Goal: Task Accomplishment & Management: Manage account settings

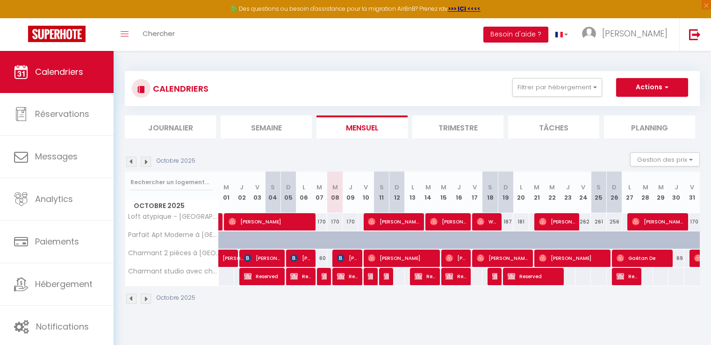
select select
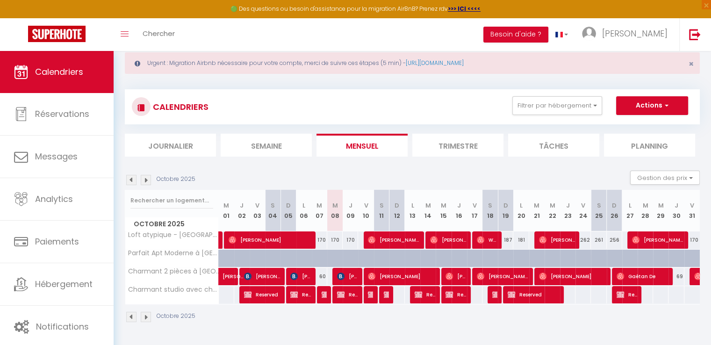
scroll to position [47, 0]
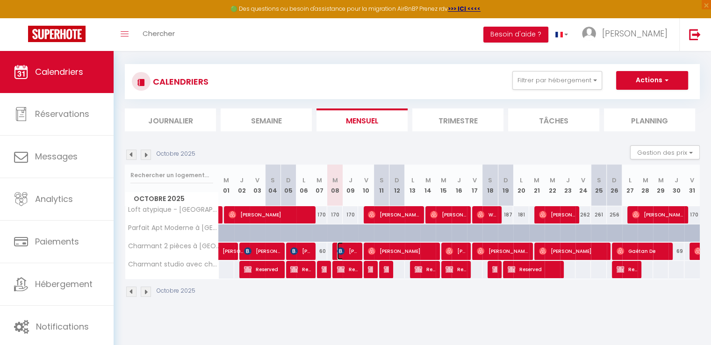
click at [351, 251] on span "[PERSON_NAME]" at bounding box center [347, 251] width 21 height 18
select select "OK"
select select "KO"
select select "0"
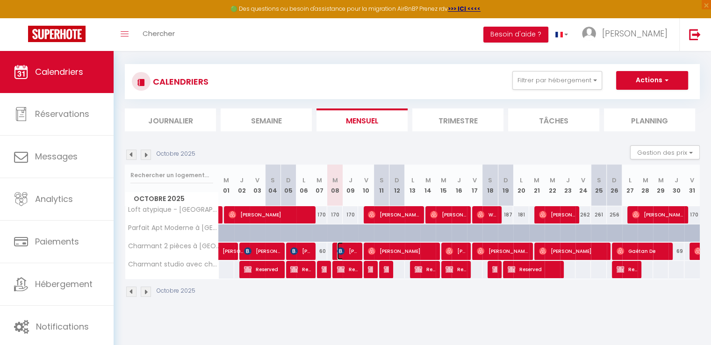
select select "1"
select select
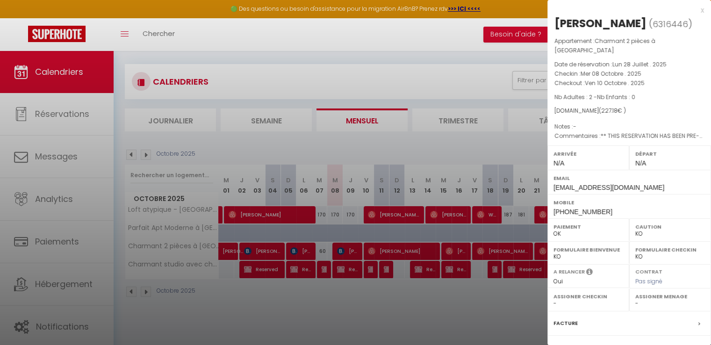
click at [691, 12] on div "x" at bounding box center [625, 10] width 157 height 11
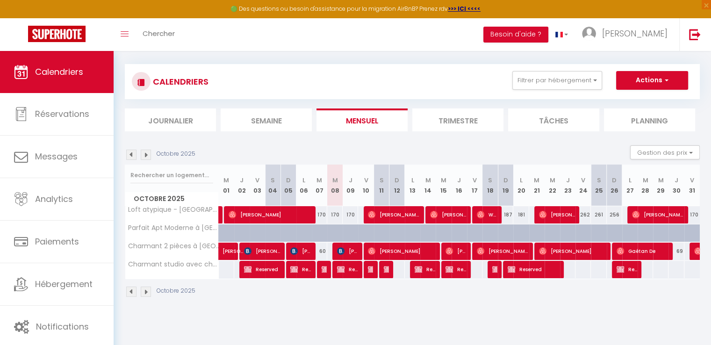
click at [328, 272] on div at bounding box center [323, 270] width 15 height 18
click at [324, 271] on img at bounding box center [325, 269] width 7 height 7
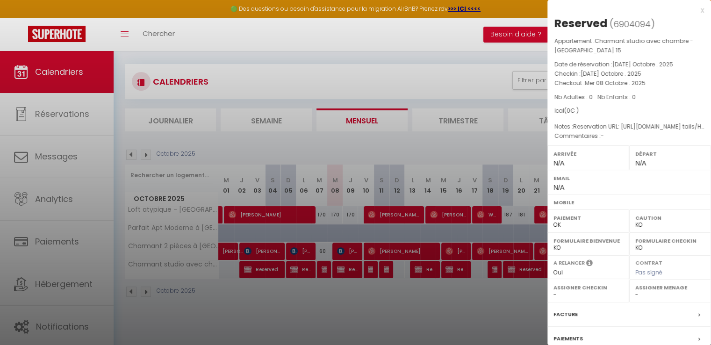
click at [239, 321] on div at bounding box center [355, 172] width 711 height 345
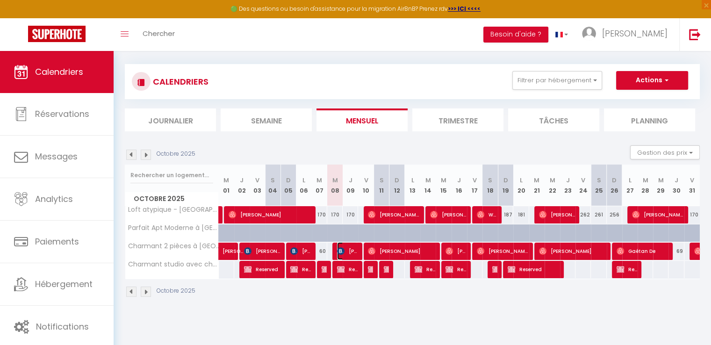
click at [338, 249] on img at bounding box center [340, 250] width 7 height 7
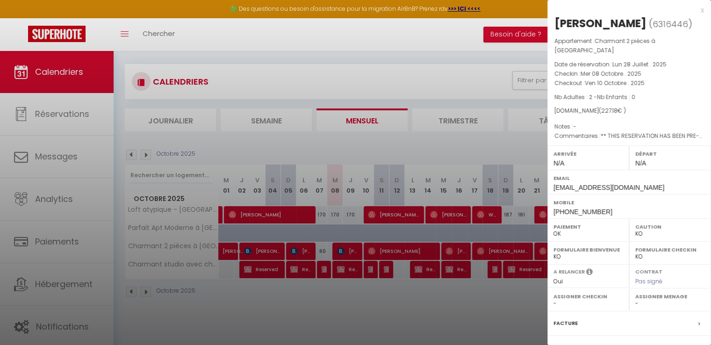
click at [694, 10] on div "x" at bounding box center [625, 10] width 157 height 11
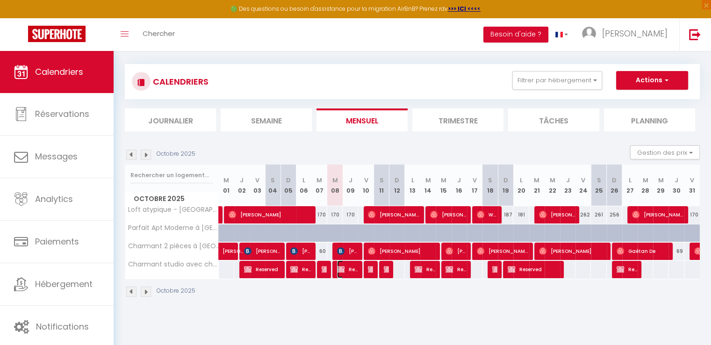
click at [342, 270] on img at bounding box center [340, 269] width 7 height 7
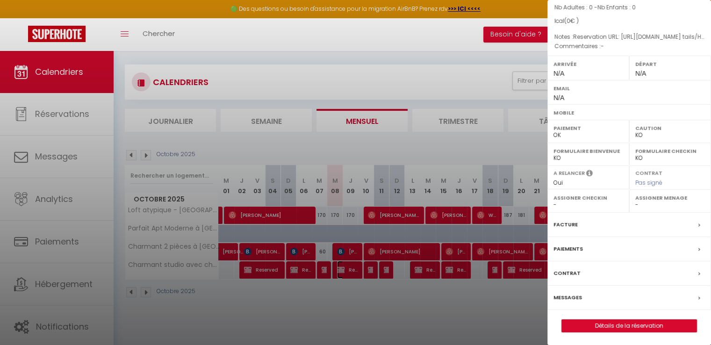
scroll to position [50, 0]
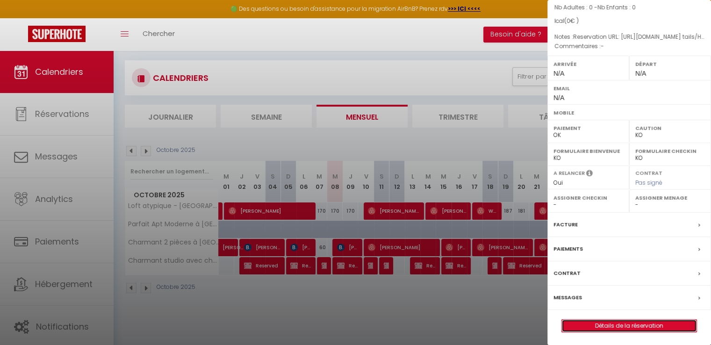
click at [615, 321] on link "Détails de la réservation" at bounding box center [629, 326] width 135 height 12
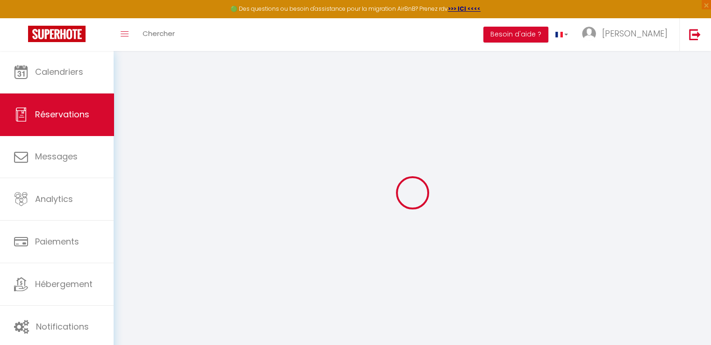
type input "Reserved"
select select
select select "78321"
select select "1"
type input "Mer 08 Octobre 2025"
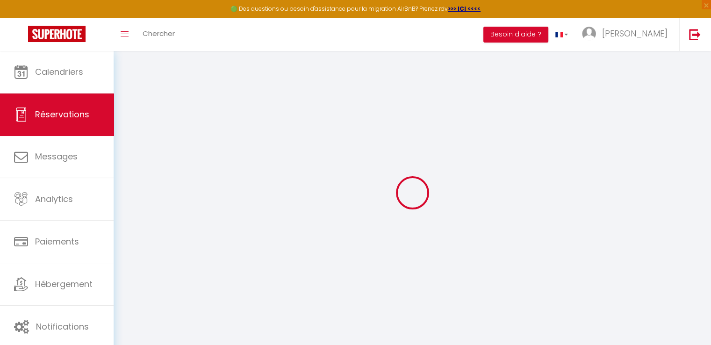
select select
type input "Ven 10 Octobre 2025"
select select
type input "0"
select select "12"
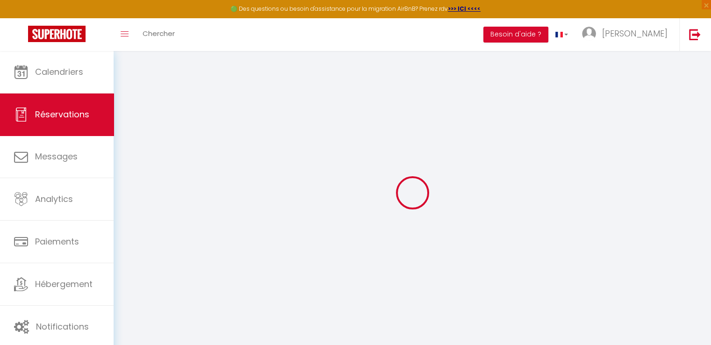
select select
checkbox input "false"
type input "0"
select select "73"
type input "0"
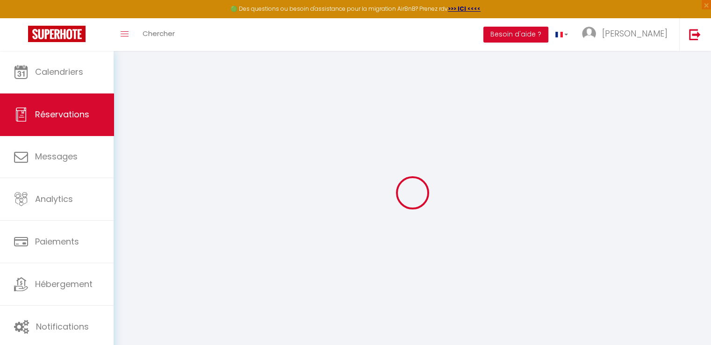
type input "0"
select select
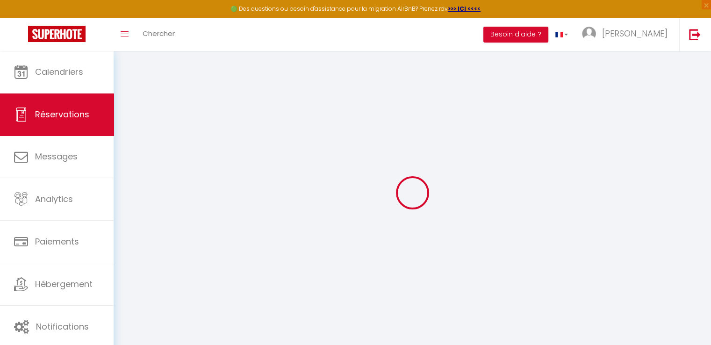
select select "14"
checkbox input "false"
select select
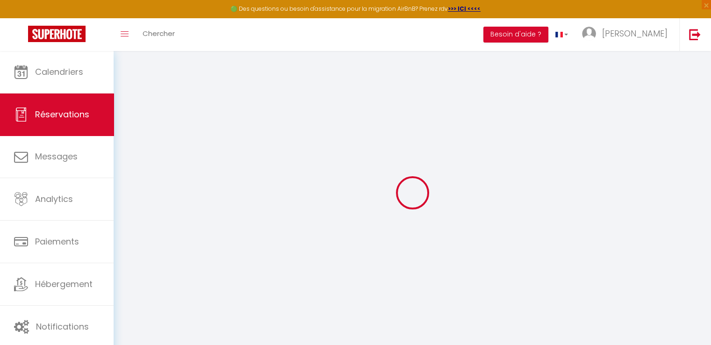
checkbox input "false"
select select
checkbox input "false"
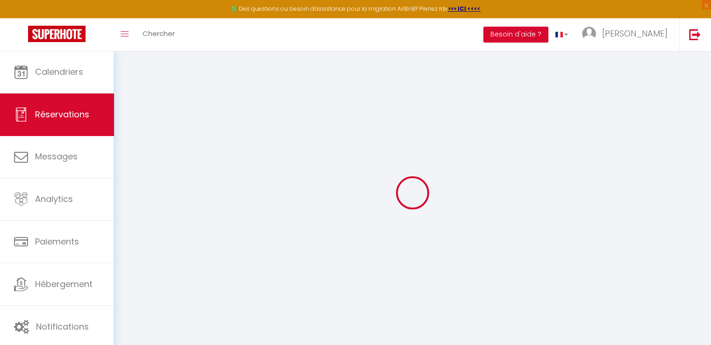
type textarea "Reservation URL: [URL][DOMAIN_NAME] tails/HM5DQZYBNP. Phone Number (Last 4 Digi…"
select select
checkbox input "false"
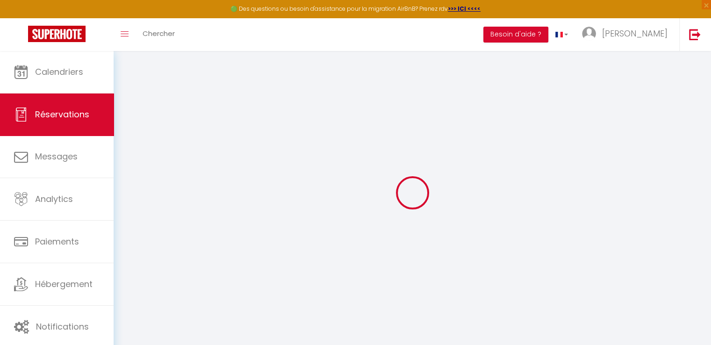
type textarea "Reservation URL: [URL][DOMAIN_NAME] tails/HM5DQZYBNP. Phone Number (Last 4 Digi…"
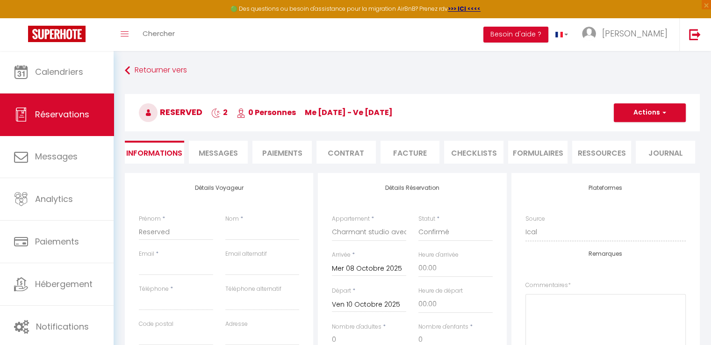
select select
checkbox input "false"
type textarea "Reservation URL: [URL][DOMAIN_NAME] tails/HM5DQZYBNP. Phone Number (Last 4 Digi…"
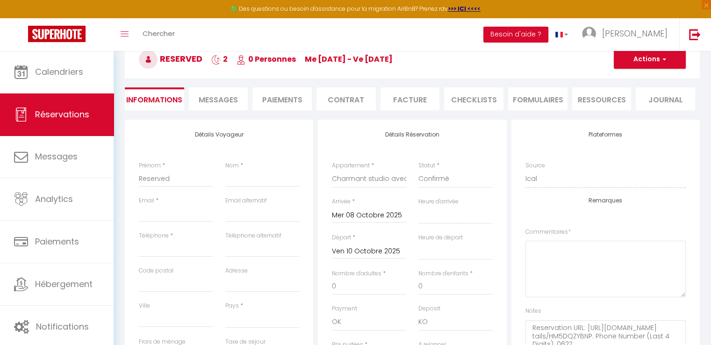
scroll to position [94, 0]
click at [466, 103] on li "CHECKLISTS" at bounding box center [473, 98] width 59 height 23
select select
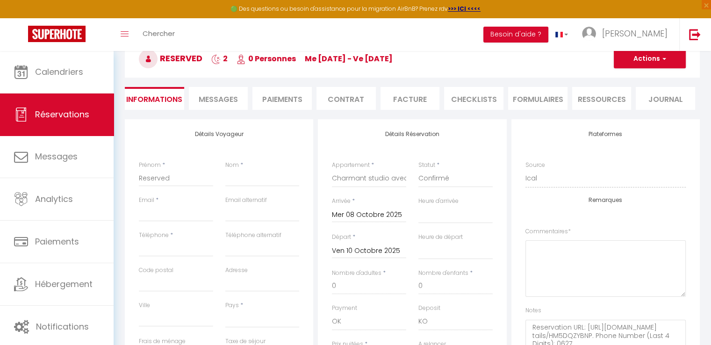
type textarea "Reservation URL: [URL][DOMAIN_NAME] tails/HM5DQZYBNP. Phone Number (Last 4 Digi…"
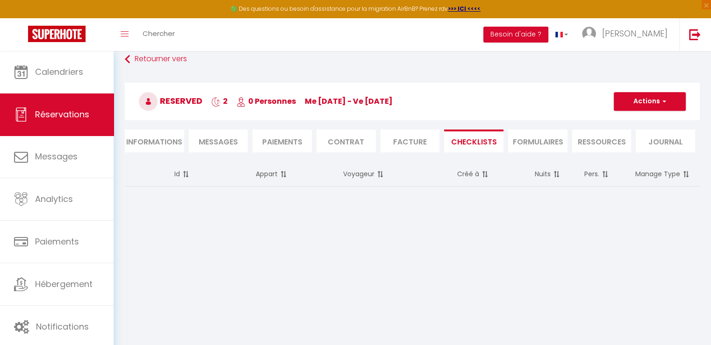
scroll to position [50, 0]
click at [167, 149] on li "Informations" at bounding box center [154, 141] width 59 height 23
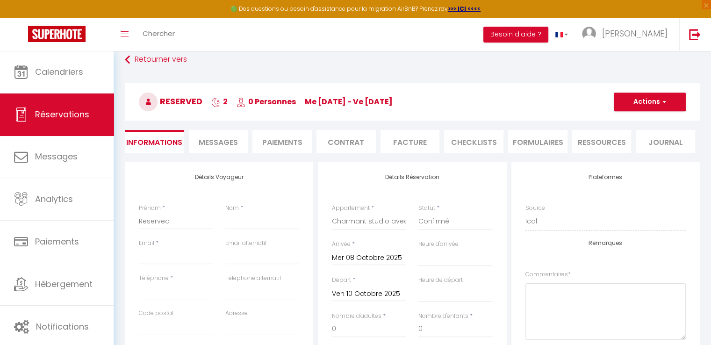
select select
type textarea "Reservation URL: [URL][DOMAIN_NAME] tails/HM5DQZYBNP. Phone Number (Last 4 Digi…"
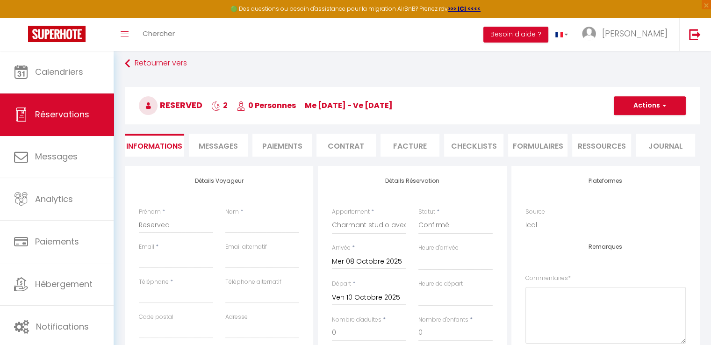
click at [232, 150] on span "Messages" at bounding box center [218, 146] width 39 height 11
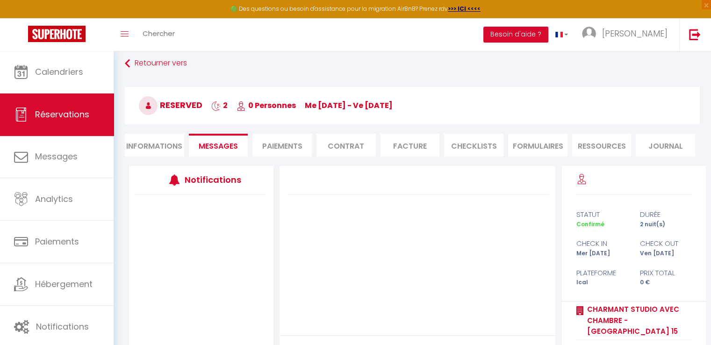
click at [273, 148] on li "Paiements" at bounding box center [281, 145] width 59 height 23
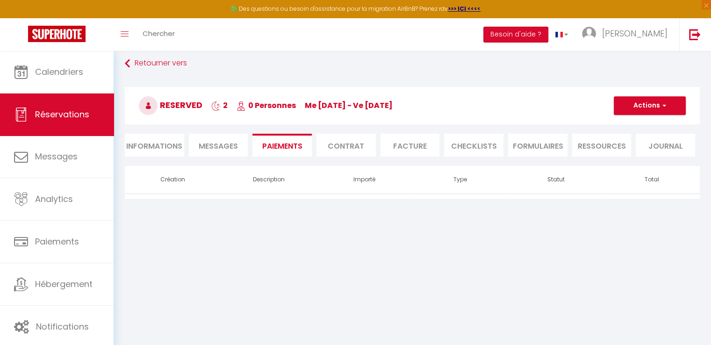
click at [352, 147] on li "Contrat" at bounding box center [346, 145] width 59 height 23
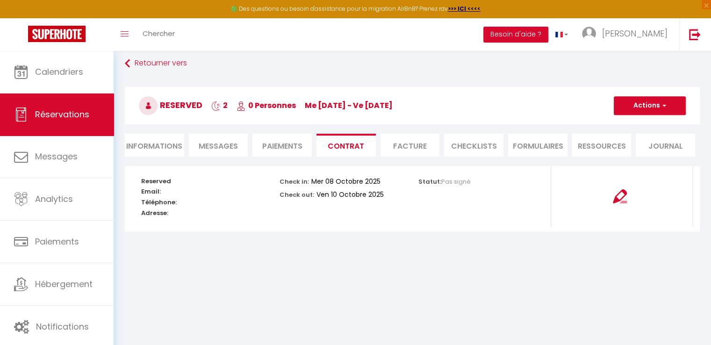
click at [389, 147] on li "Facture" at bounding box center [410, 145] width 59 height 23
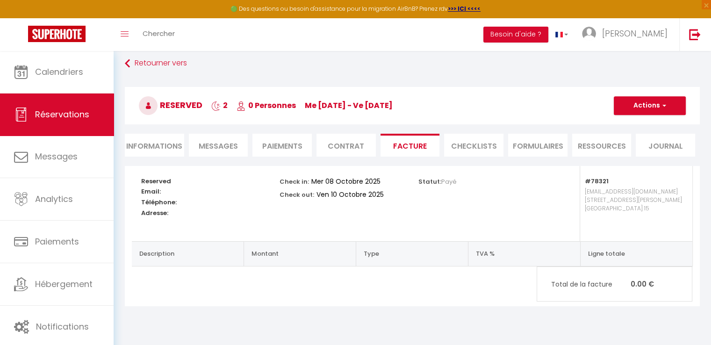
click at [475, 144] on li "CHECKLISTS" at bounding box center [473, 145] width 59 height 23
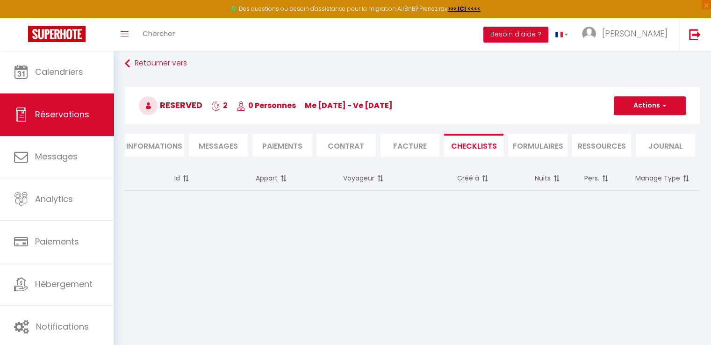
click at [541, 148] on li "FORMULAIRES" at bounding box center [537, 145] width 59 height 23
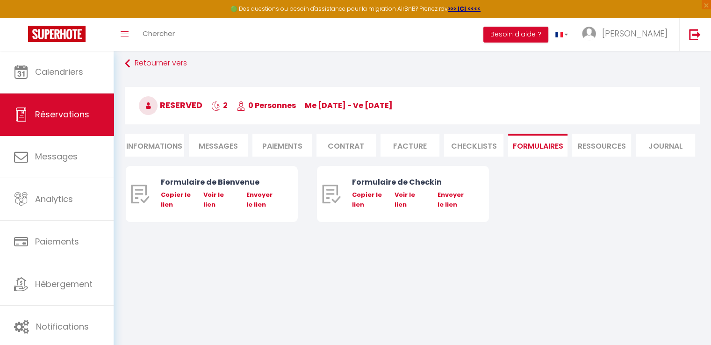
click at [591, 145] on li "Ressources" at bounding box center [601, 145] width 59 height 23
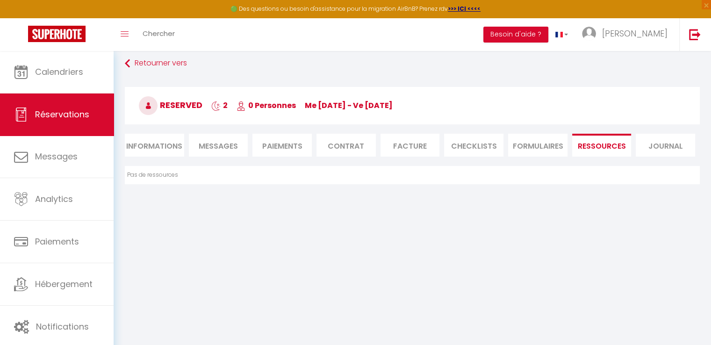
click at [674, 146] on li "Journal" at bounding box center [665, 145] width 59 height 23
select select
type textarea "Reservation URL: [URL][DOMAIN_NAME] tails/HM5DQZYBNP. Phone Number (Last 4 Digi…"
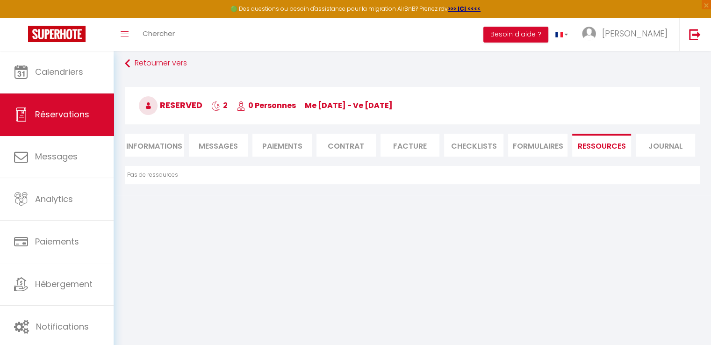
select select
type textarea "Reservation URL: [URL][DOMAIN_NAME] tails/HM5DQZYBNP. Phone Number (Last 4 Digi…"
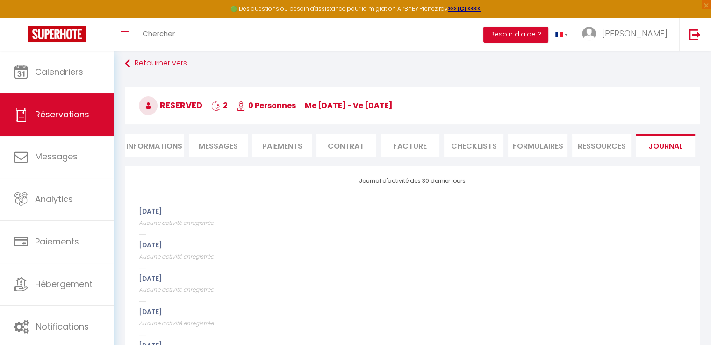
select select
type textarea "Reservation URL: [URL][DOMAIN_NAME] tails/HM5DQZYBNP. Phone Number (Last 4 Digi…"
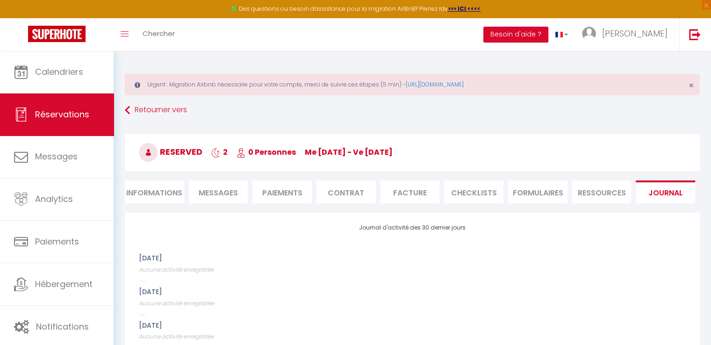
click at [141, 198] on li "Informations" at bounding box center [154, 191] width 59 height 23
select select
type textarea "Reservation URL: [URL][DOMAIN_NAME] tails/HM5DQZYBNP. Phone Number (Last 4 Digi…"
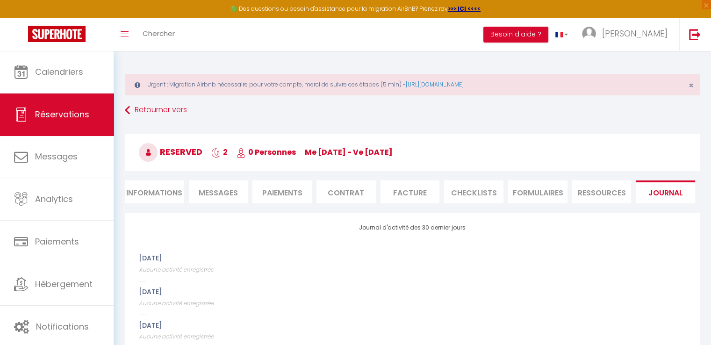
scroll to position [47, 0]
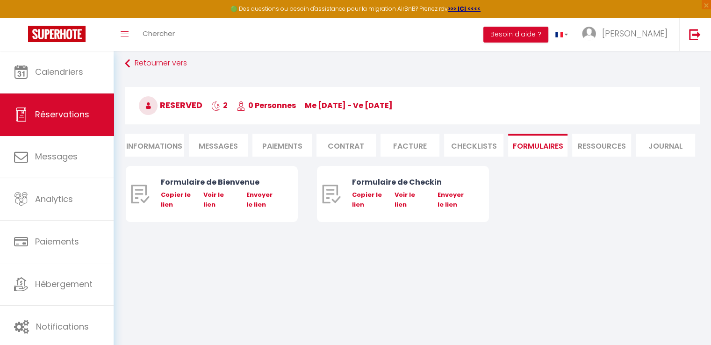
click at [165, 150] on li "Informations" at bounding box center [154, 145] width 59 height 23
select select
type textarea "Reservation URL: [URL][DOMAIN_NAME] tails/HM5DQZYBNP. Phone Number (Last 4 Digi…"
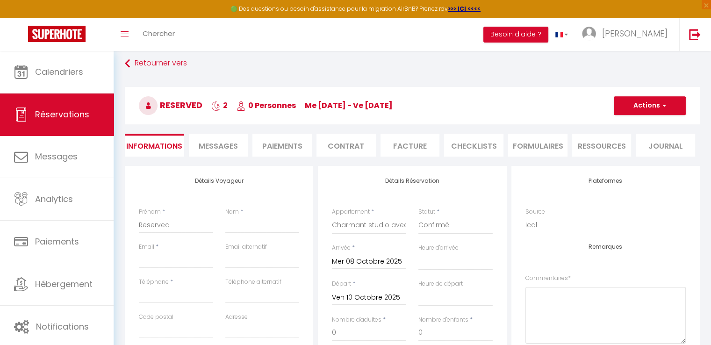
click at [233, 150] on span "Messages" at bounding box center [218, 146] width 39 height 11
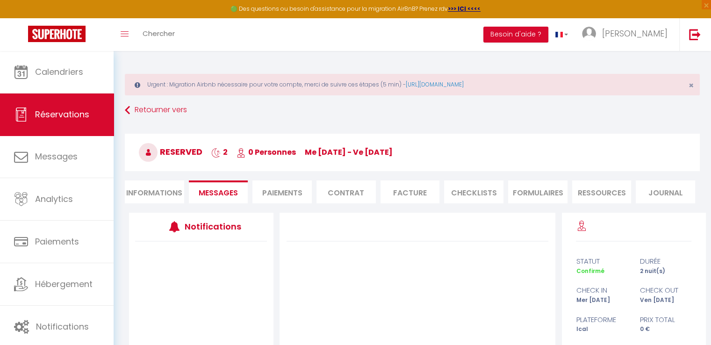
click at [282, 201] on li "Paiements" at bounding box center [281, 191] width 59 height 23
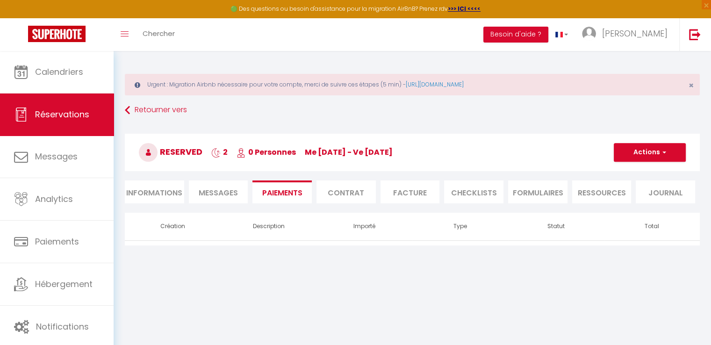
click at [353, 194] on li "Contrat" at bounding box center [346, 191] width 59 height 23
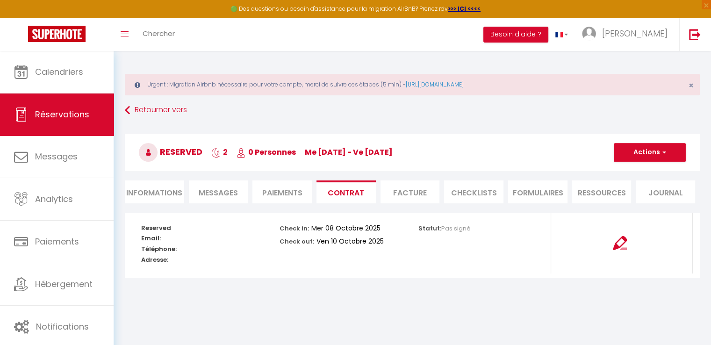
click at [406, 197] on li "Facture" at bounding box center [410, 191] width 59 height 23
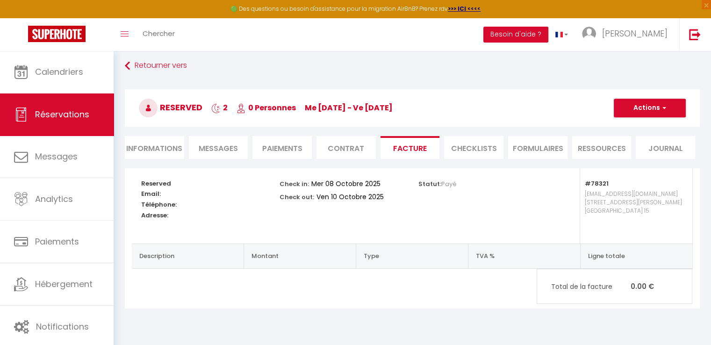
scroll to position [50, 0]
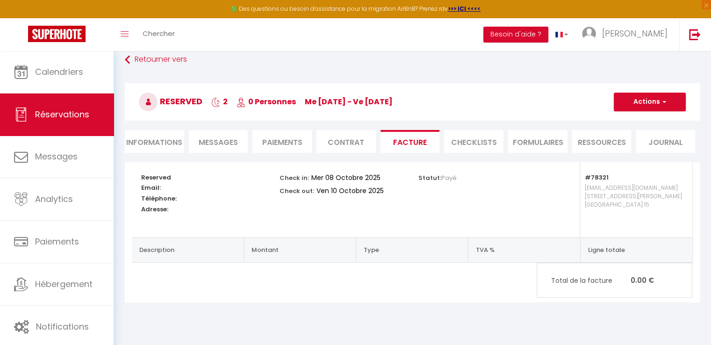
click at [656, 142] on li "Journal" at bounding box center [665, 141] width 59 height 23
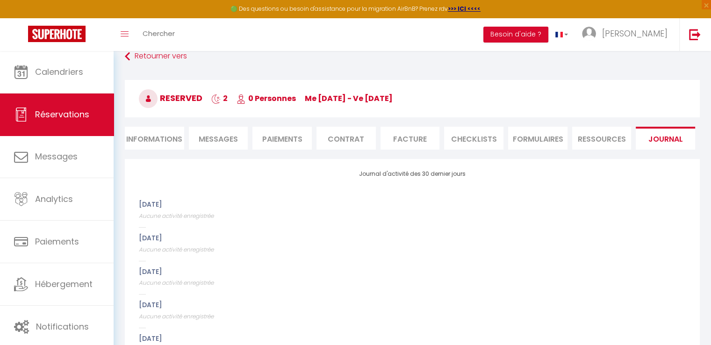
scroll to position [50, 0]
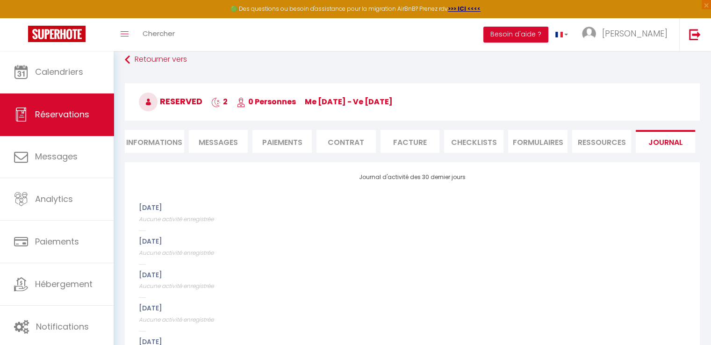
click at [598, 150] on li "Ressources" at bounding box center [601, 141] width 59 height 23
